Goal: Find contact information: Find contact information

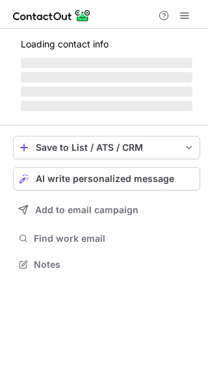
scroll to position [263, 208]
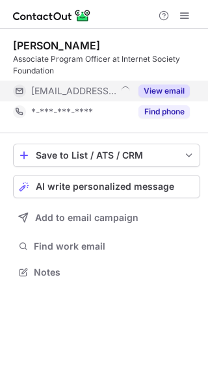
click at [170, 88] on button "View email" at bounding box center [163, 91] width 51 height 13
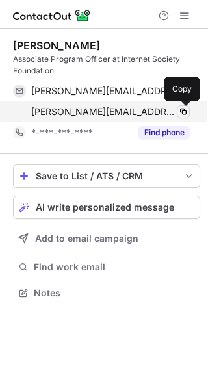
click at [183, 113] on span at bounding box center [183, 112] width 10 height 10
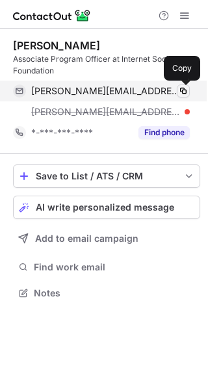
click at [181, 93] on span at bounding box center [183, 91] width 10 height 10
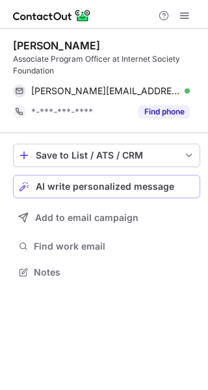
scroll to position [263, 208]
